Goal: Task Accomplishment & Management: Use online tool/utility

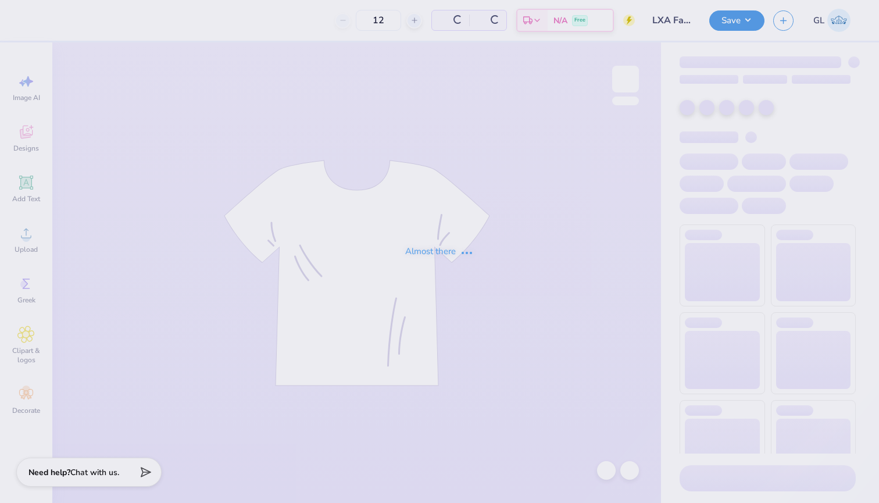
type input "30"
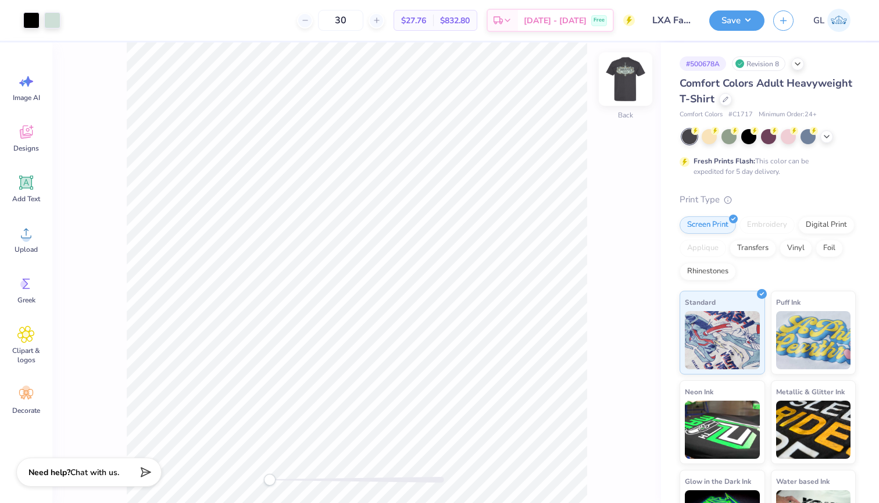
click at [635, 72] on img at bounding box center [625, 79] width 47 height 47
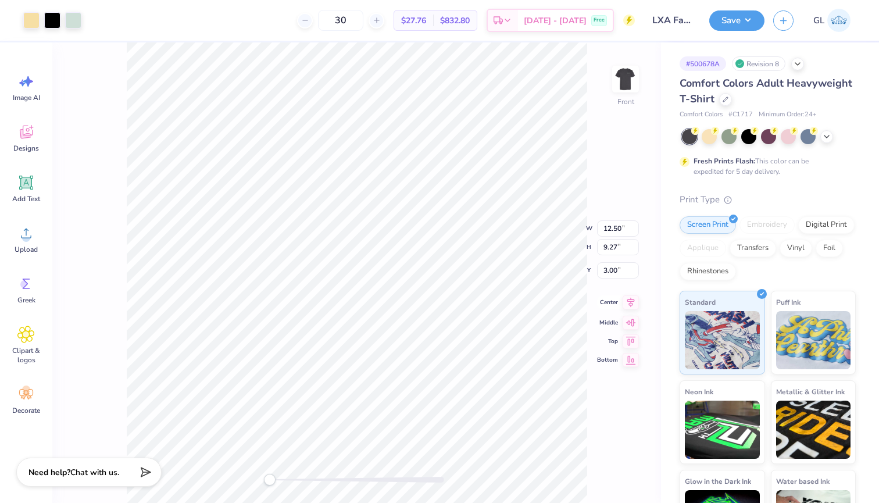
click at [631, 307] on icon at bounding box center [631, 302] width 8 height 10
click at [744, 27] on button "Save" at bounding box center [736, 19] width 55 height 20
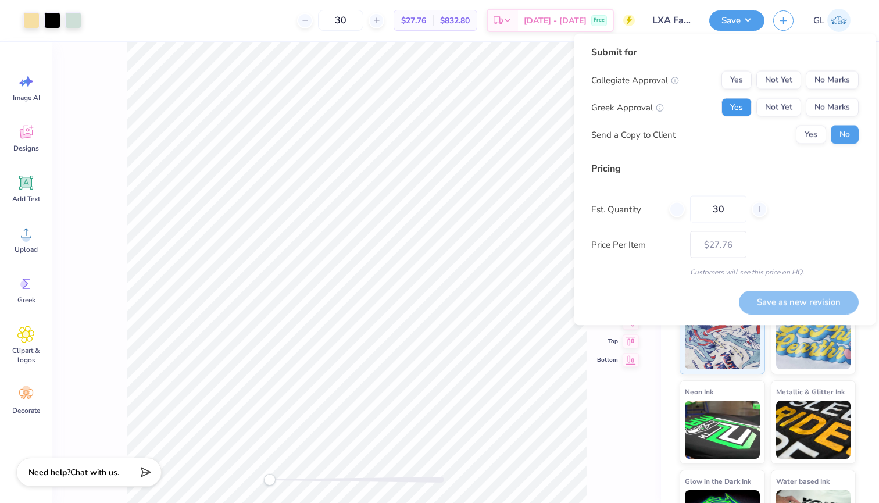
click at [739, 105] on button "Yes" at bounding box center [736, 107] width 30 height 19
click at [849, 77] on button "No Marks" at bounding box center [832, 80] width 53 height 19
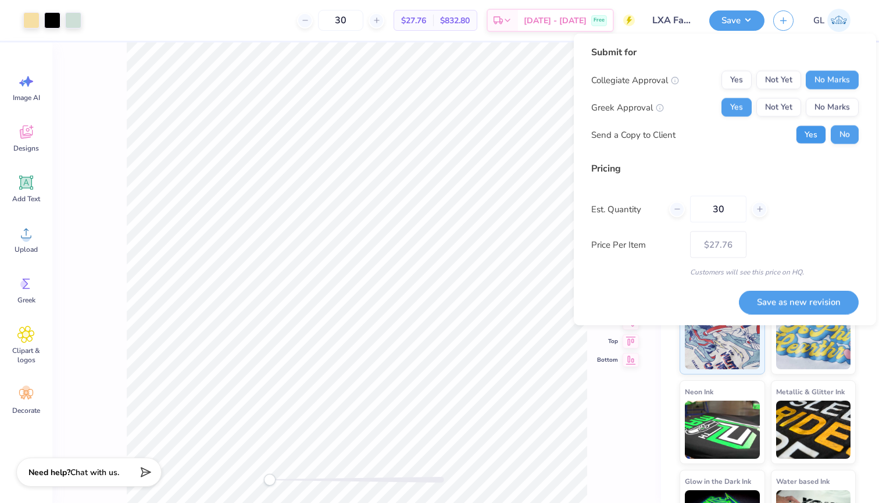
click at [816, 133] on button "Yes" at bounding box center [811, 135] width 30 height 19
click at [782, 302] on button "Save as new revision" at bounding box center [799, 302] width 120 height 24
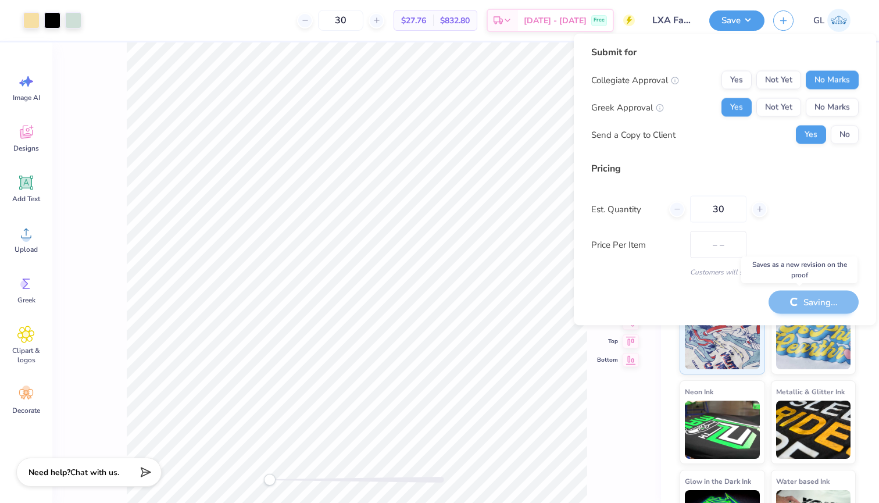
type input "$27.76"
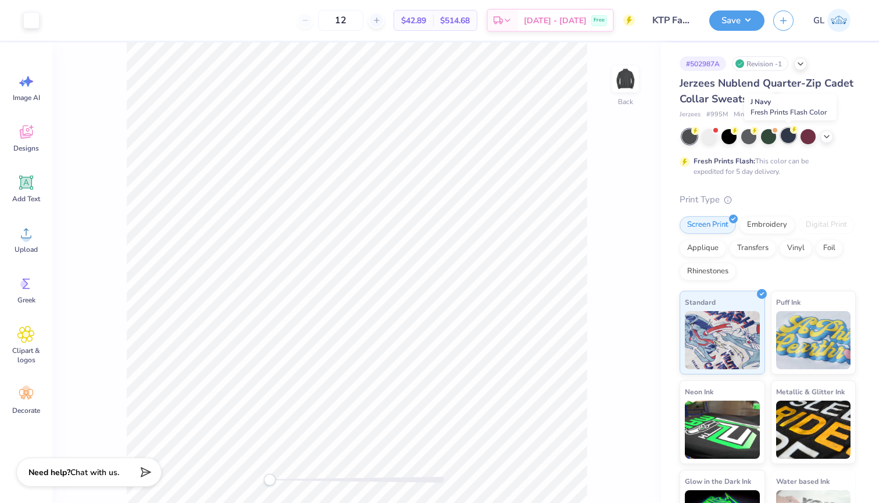
click at [785, 138] on div at bounding box center [788, 135] width 15 height 15
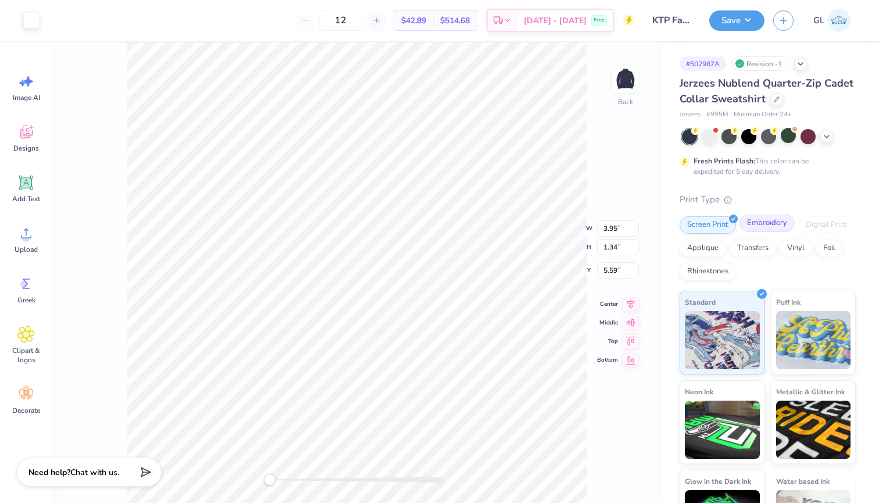
click at [758, 219] on div "Embroidery" at bounding box center [766, 223] width 55 height 17
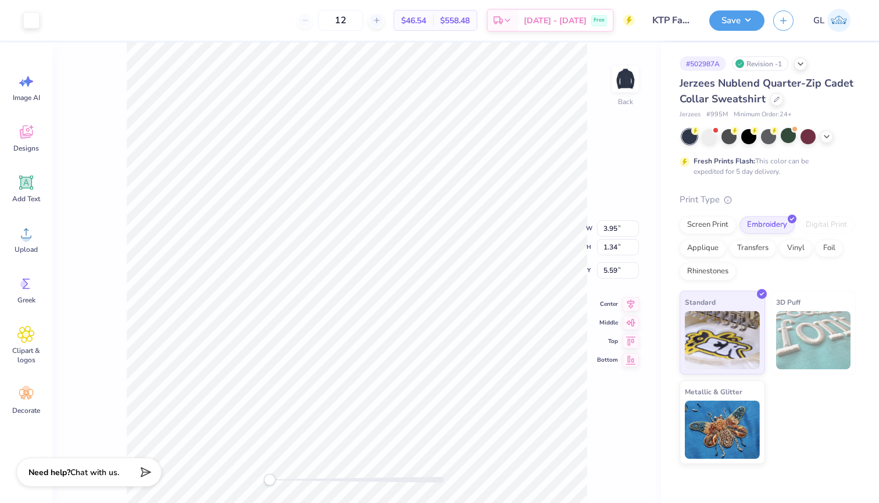
click at [791, 182] on div "Jerzees Nublend Quarter-Zip Cadet Collar Sweatshirt Jerzees # 995M Minimum Orde…" at bounding box center [768, 270] width 176 height 388
click at [355, 16] on input "12" at bounding box center [340, 20] width 45 height 21
type input "25"
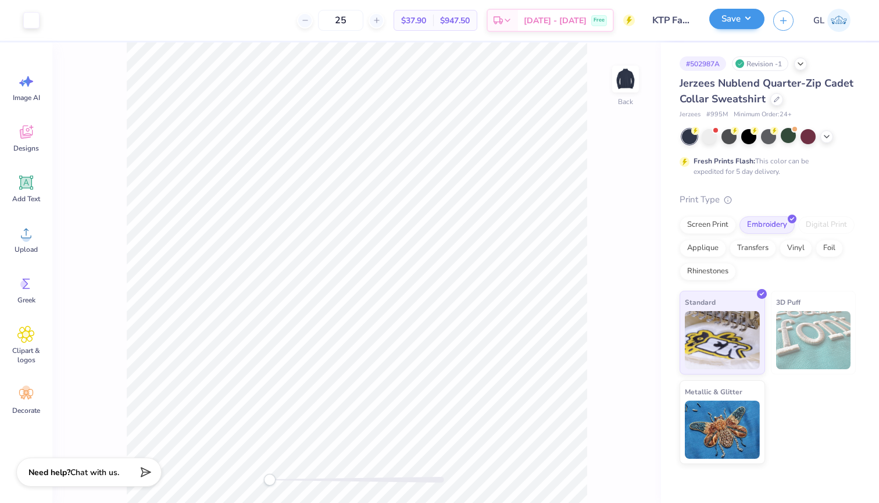
click at [739, 26] on button "Save" at bounding box center [736, 19] width 55 height 20
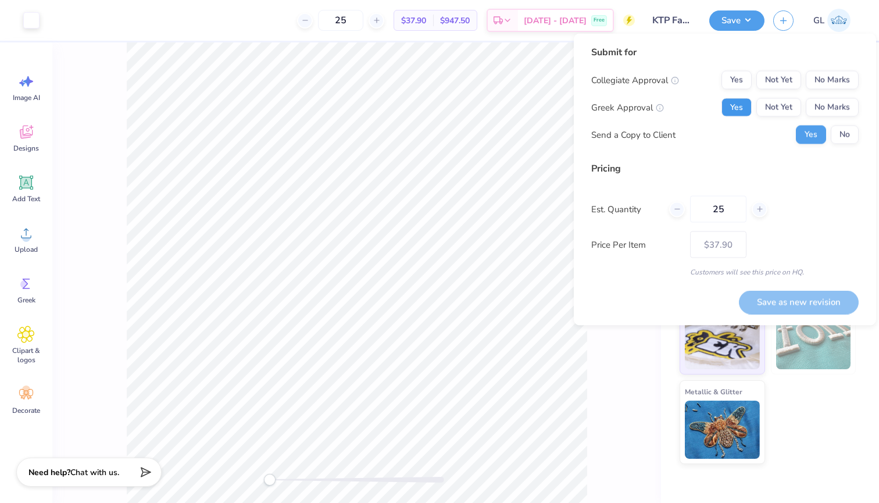
click at [732, 114] on button "Yes" at bounding box center [736, 107] width 30 height 19
click at [842, 74] on button "No Marks" at bounding box center [832, 80] width 53 height 19
click at [725, 213] on input "25" at bounding box center [718, 209] width 56 height 27
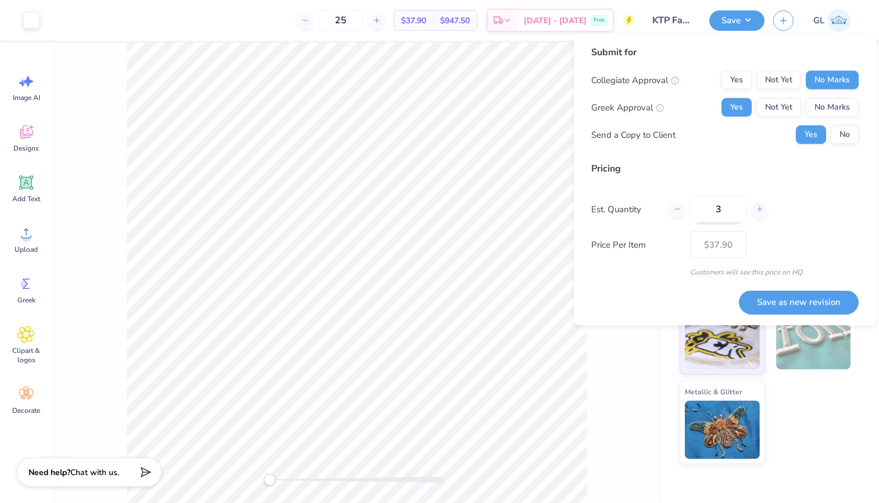
type input "30"
type input "$37.14"
type input "30"
click at [762, 304] on button "Save as new revision" at bounding box center [799, 302] width 120 height 24
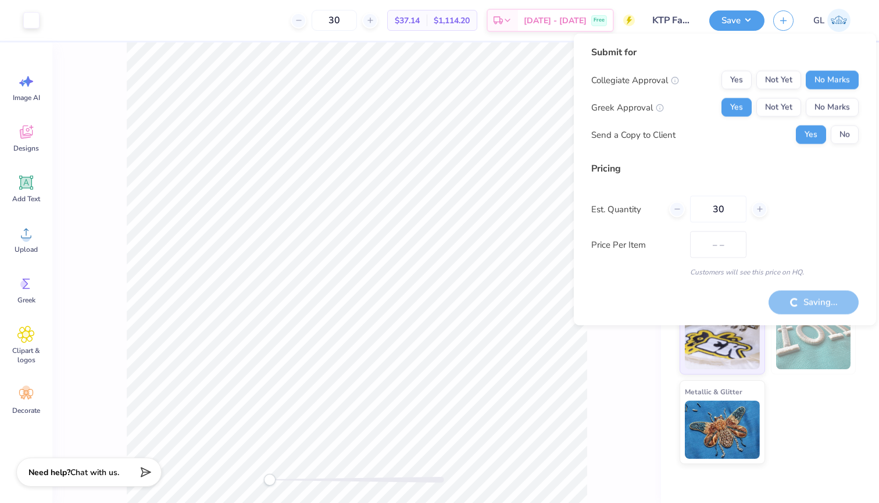
type input "$37.14"
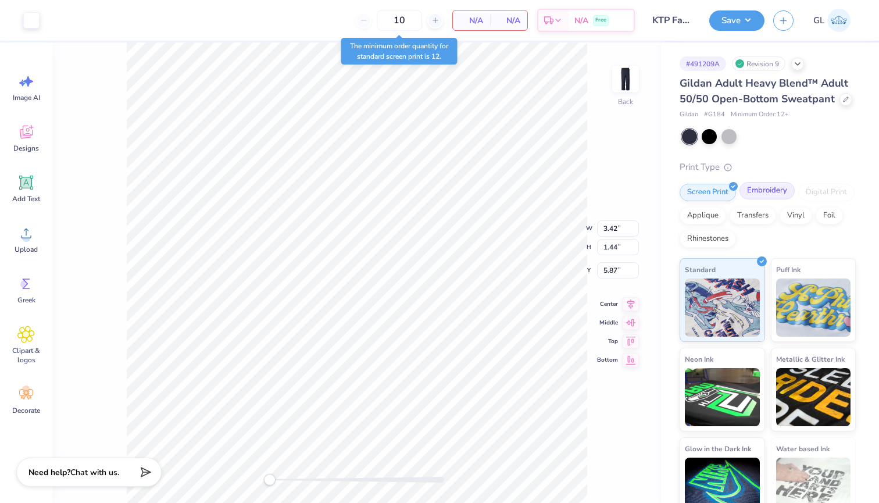
click at [772, 197] on div "Embroidery" at bounding box center [766, 190] width 55 height 17
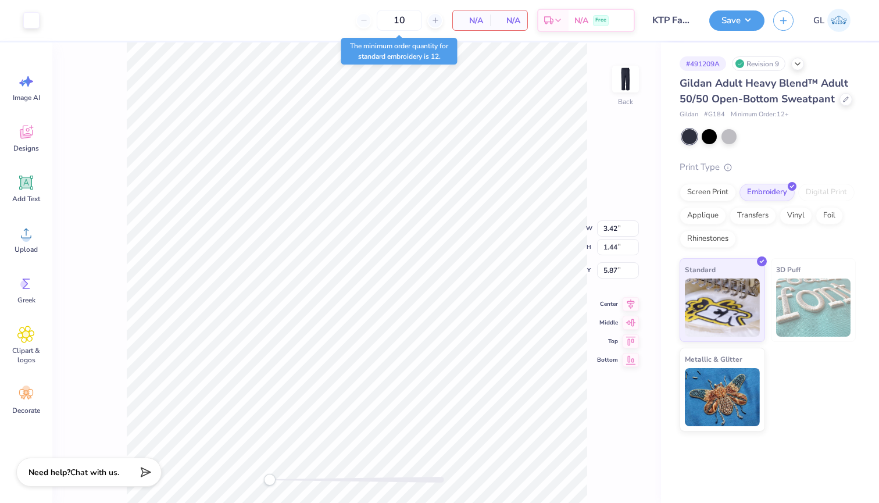
click at [797, 135] on div at bounding box center [769, 136] width 174 height 15
click at [738, 17] on button "Save" at bounding box center [736, 19] width 55 height 20
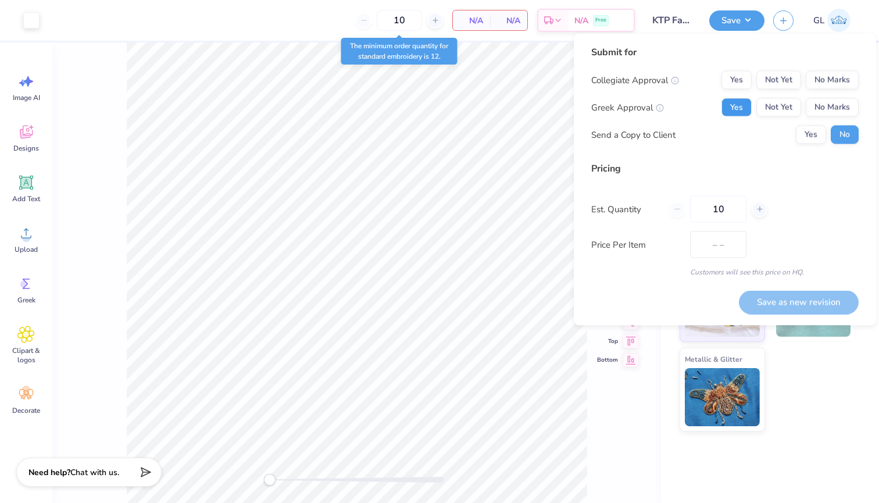
click at [740, 111] on button "Yes" at bounding box center [736, 107] width 30 height 19
click at [726, 206] on input "10" at bounding box center [718, 209] width 56 height 27
type input "30"
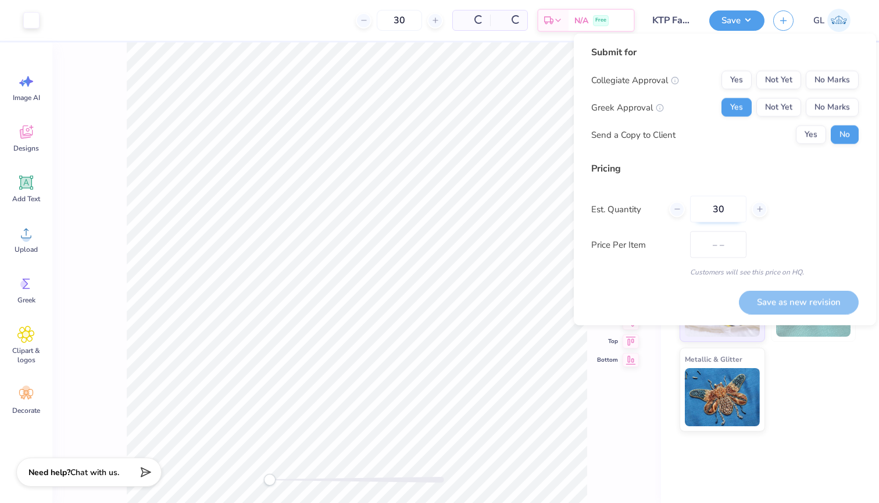
type input "$32.96"
type input "30"
click at [835, 80] on button "No Marks" at bounding box center [832, 80] width 53 height 19
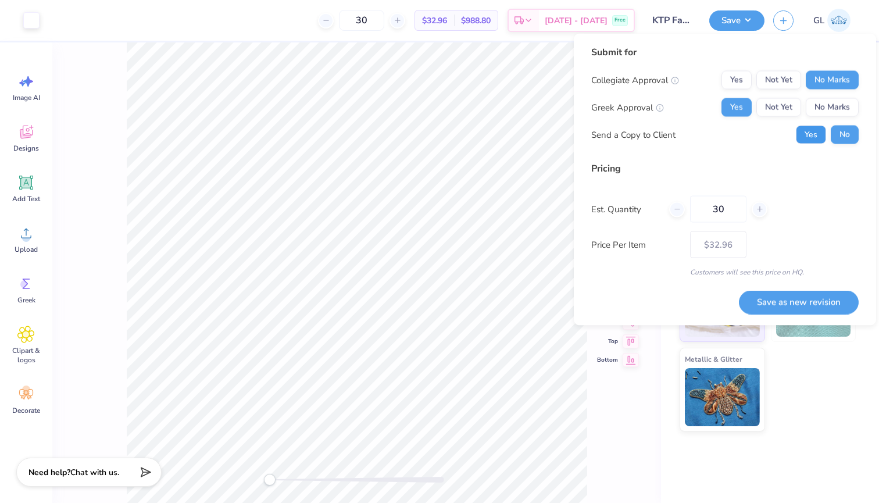
click at [811, 142] on button "Yes" at bounding box center [811, 135] width 30 height 19
click at [782, 352] on div "Standard 3D Puff Metallic & Glitter" at bounding box center [768, 344] width 176 height 173
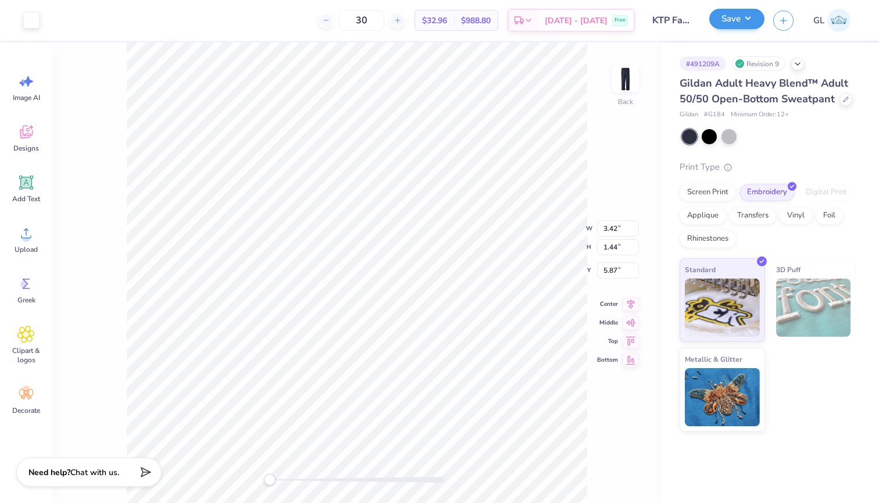
click at [740, 17] on button "Save" at bounding box center [736, 19] width 55 height 20
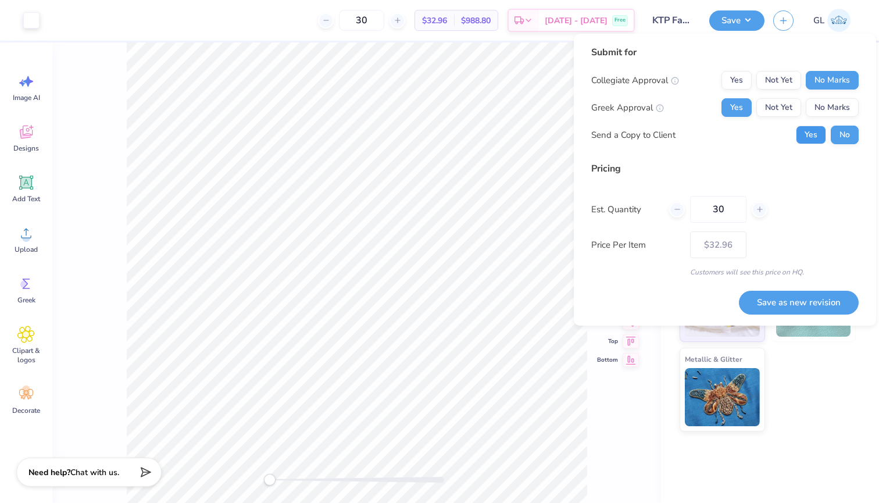
click at [813, 137] on button "Yes" at bounding box center [811, 135] width 30 height 19
click at [794, 306] on button "Save as new revision" at bounding box center [799, 303] width 120 height 24
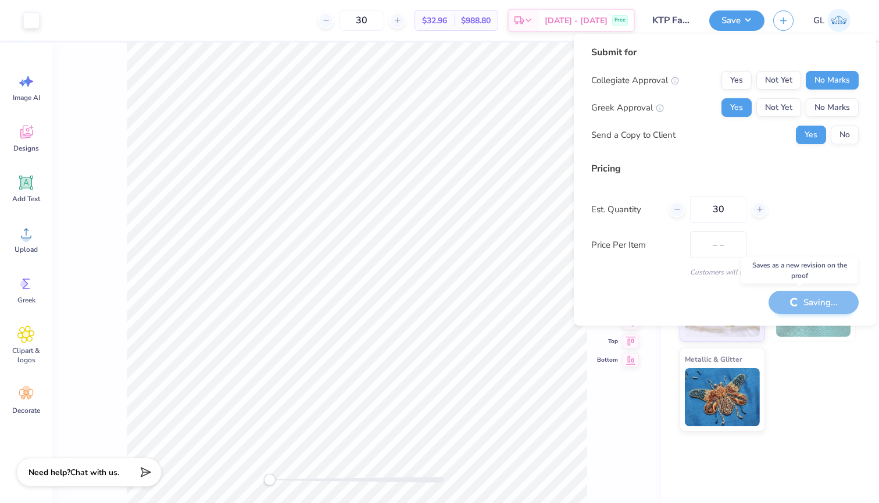
type input "$32.96"
